Goal: Task Accomplishment & Management: Manage account settings

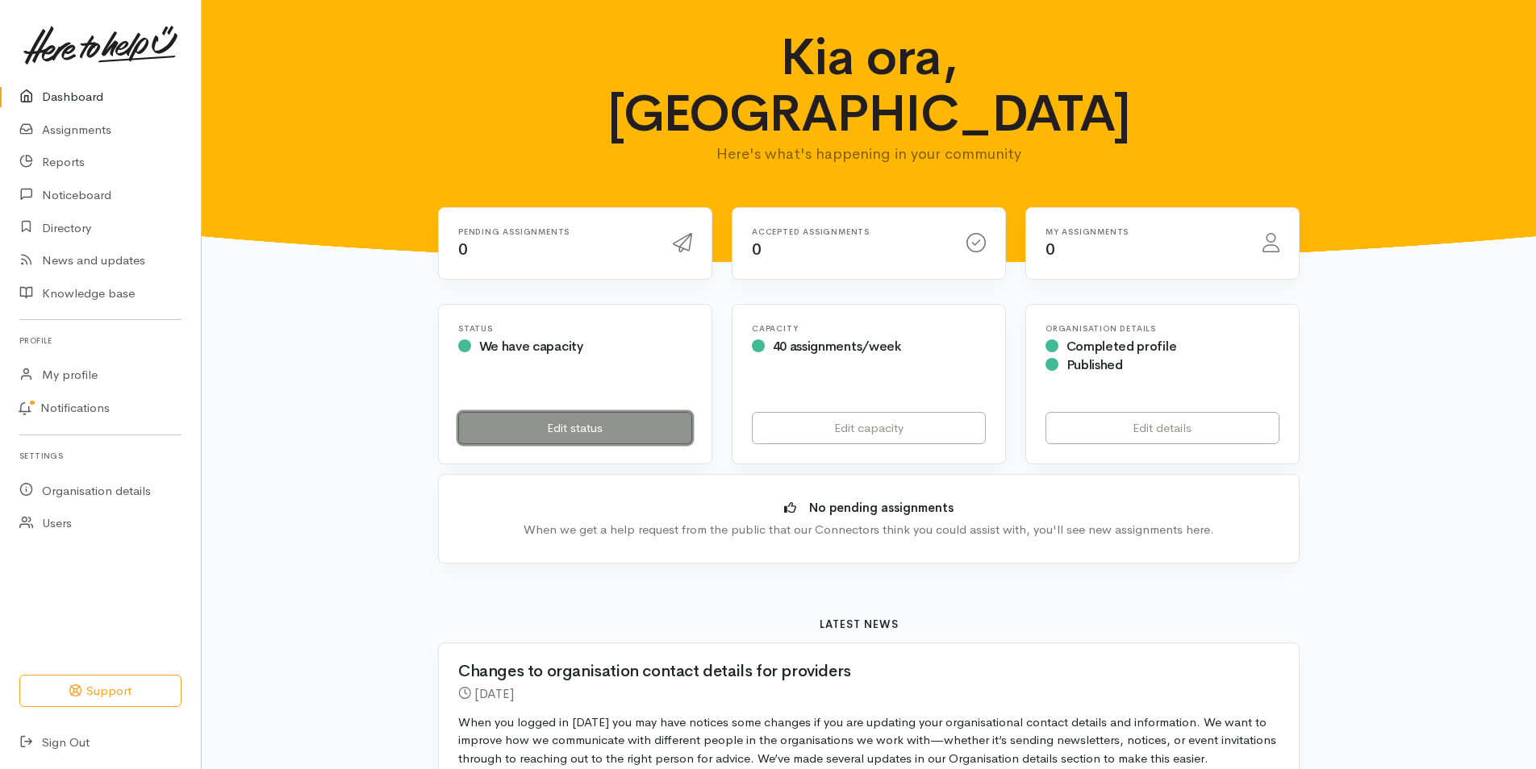
click at [576, 412] on link "Edit status" at bounding box center [575, 428] width 234 height 33
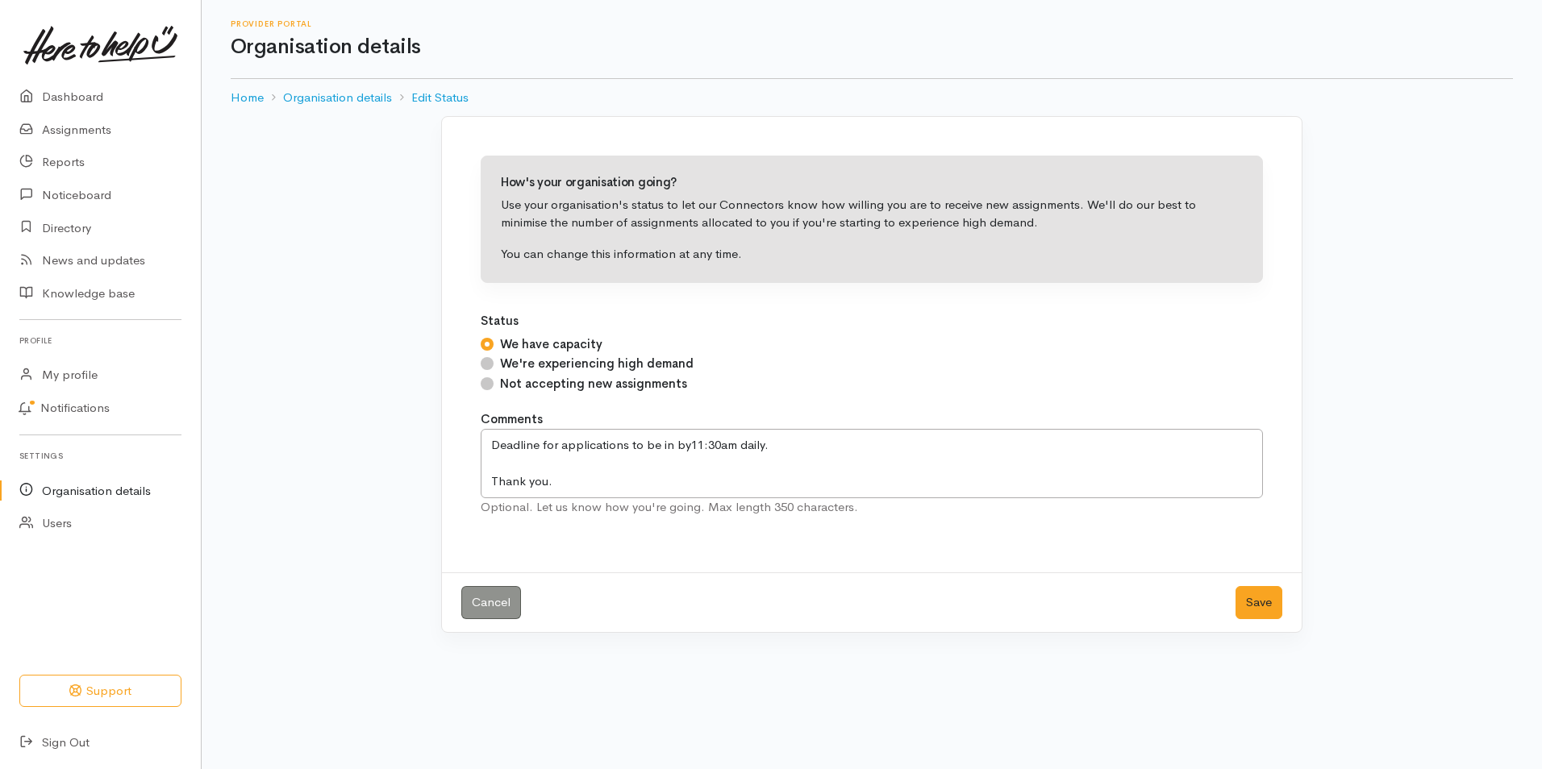
click at [485, 382] on input "Not accepting new assignments" at bounding box center [487, 383] width 13 height 13
radio input "true"
click at [1257, 603] on button "Save" at bounding box center [1259, 602] width 47 height 33
